Goal: Task Accomplishment & Management: Manage account settings

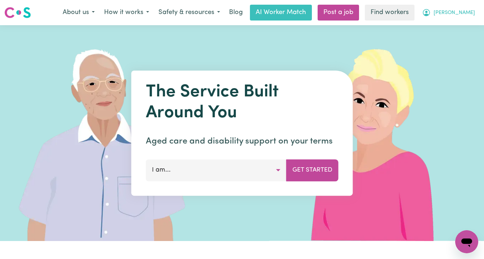
click at [465, 14] on span "[PERSON_NAME]" at bounding box center [454, 13] width 41 height 8
click at [455, 39] on link "Logout" at bounding box center [451, 42] width 57 height 14
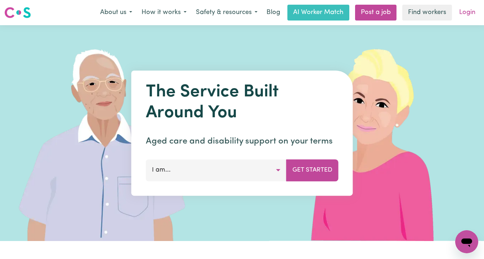
click at [461, 13] on link "Login" at bounding box center [467, 13] width 25 height 16
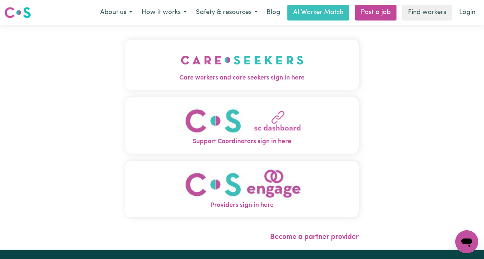
click at [217, 54] on img "Care workers and care seekers sign in here" at bounding box center [242, 60] width 123 height 27
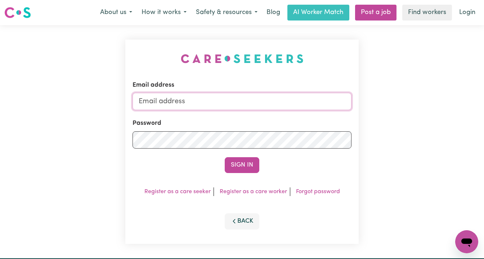
click at [222, 102] on input "Email address" at bounding box center [242, 101] width 219 height 17
paste input "[PERSON_NAME][EMAIL_ADDRESS][DOMAIN_NAME]"
type input "[EMAIL_ADDRESS][PERSON_NAME][DOMAIN_NAME]"
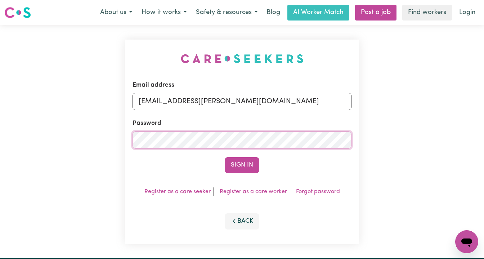
click at [225, 157] on button "Sign In" at bounding box center [242, 165] width 35 height 16
